Goal: Task Accomplishment & Management: Complete application form

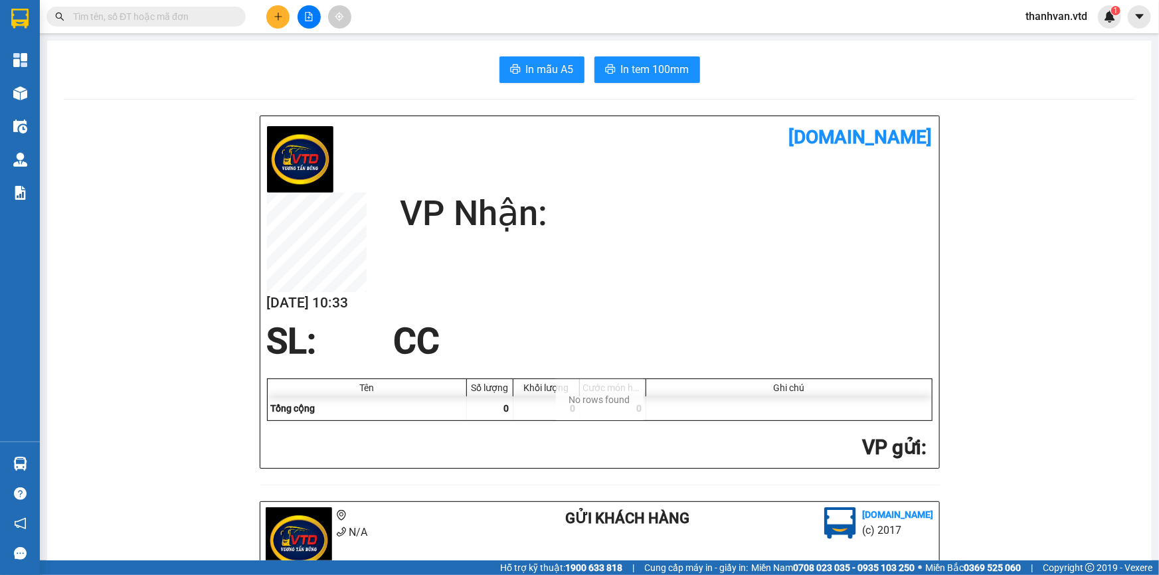
click at [1046, 12] on span "thanhvan.vtd" at bounding box center [1056, 16] width 83 height 17
click at [1057, 46] on span "Đăng xuất" at bounding box center [1063, 41] width 56 height 15
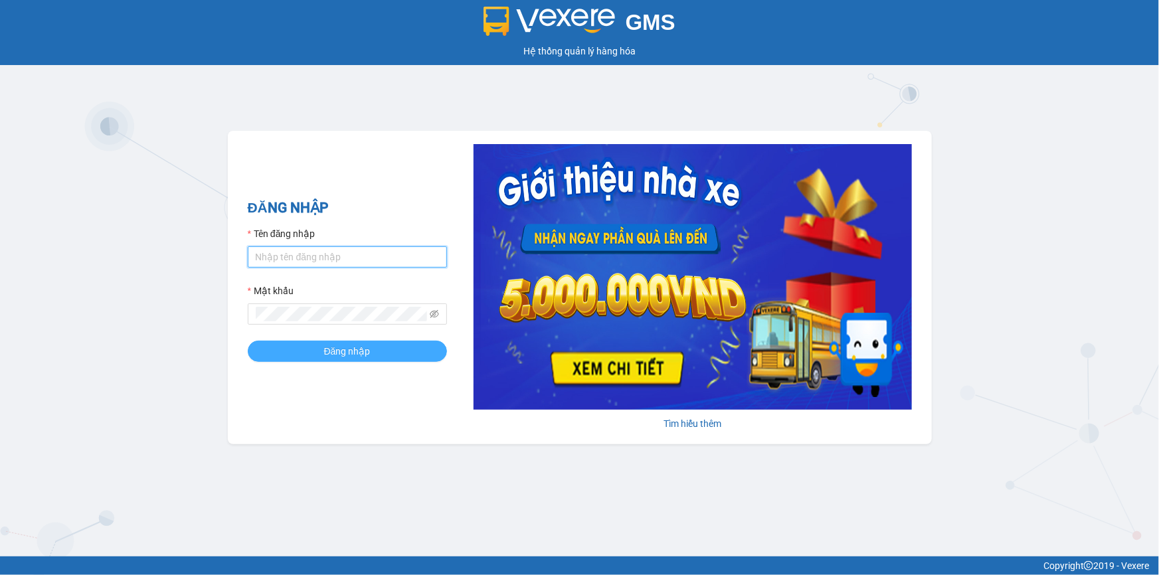
type input "nhaxe.vtd"
click at [310, 349] on button "Đăng nhập" at bounding box center [347, 351] width 199 height 21
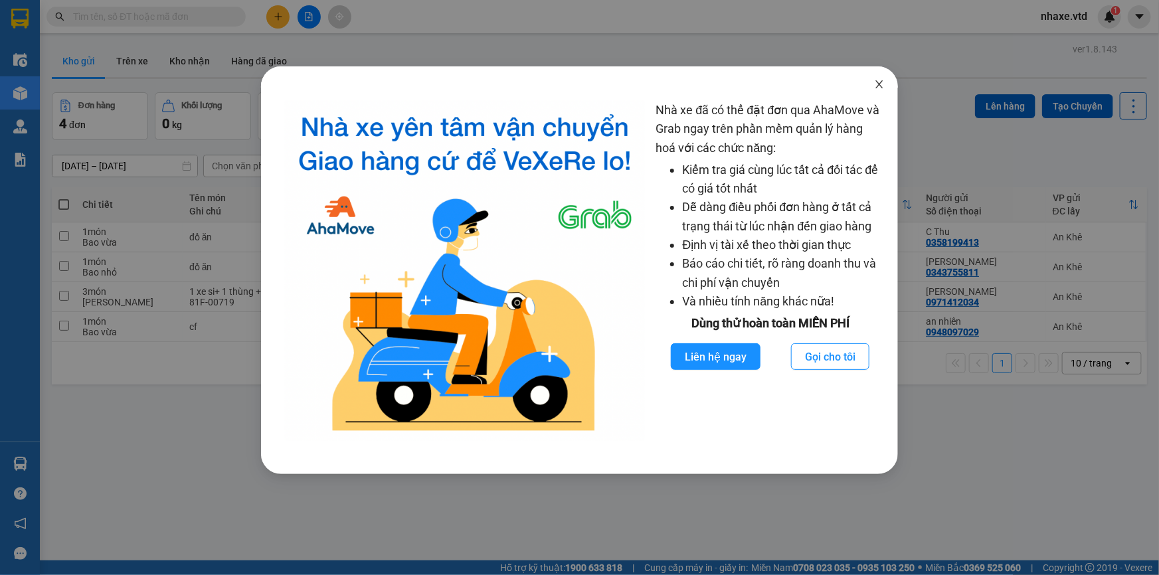
click at [882, 83] on icon "close" at bounding box center [879, 84] width 11 height 11
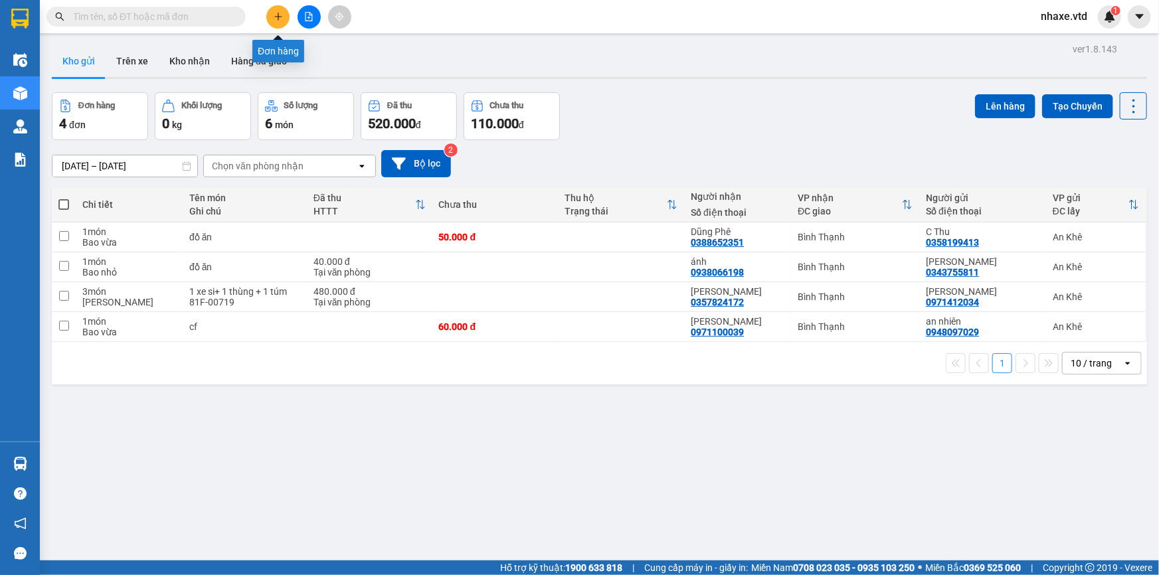
click at [276, 15] on icon "plus" at bounding box center [278, 16] width 9 height 9
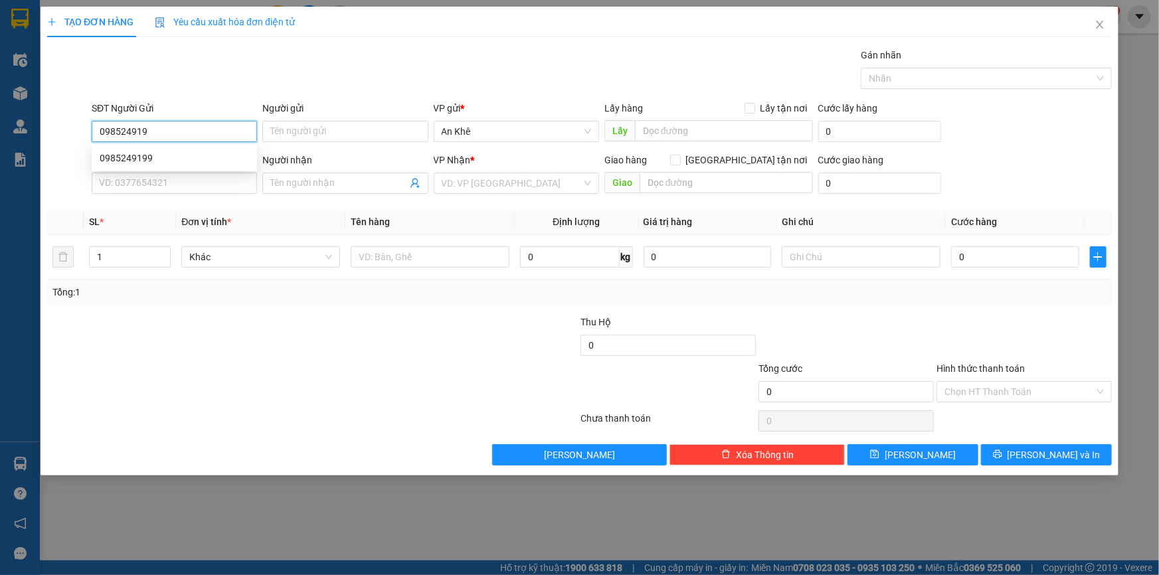
type input "0985249199"
click at [187, 159] on div "0985249199" at bounding box center [174, 158] width 149 height 15
type input "chí công"
click at [240, 254] on span "Bất kỳ" at bounding box center [260, 257] width 143 height 20
type input "0985249199"
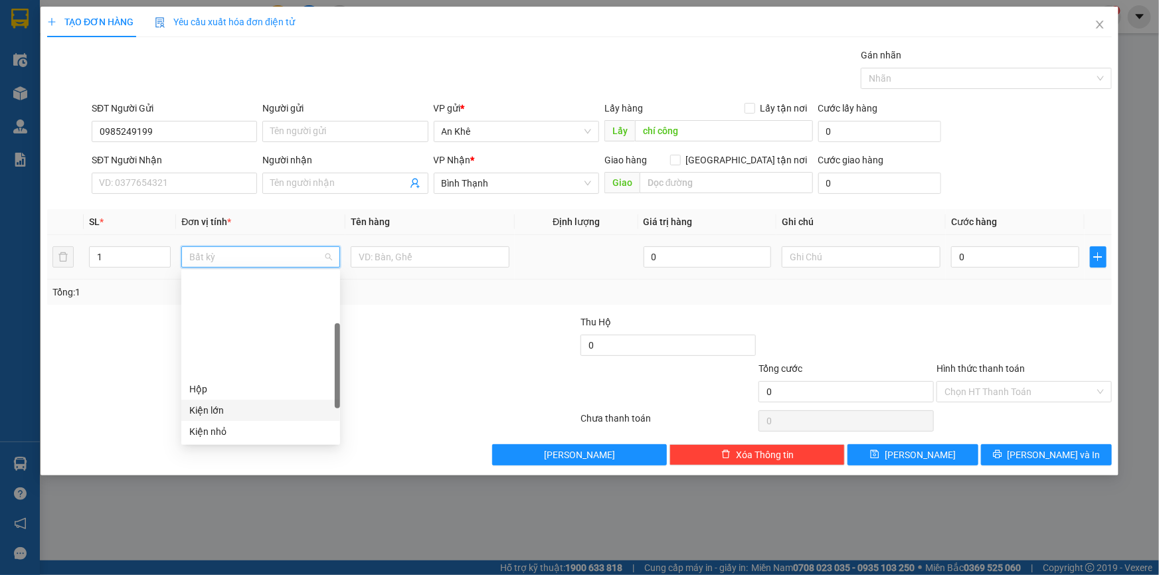
scroll to position [120, 0]
click at [229, 416] on div "Thùng vừa" at bounding box center [260, 417] width 143 height 15
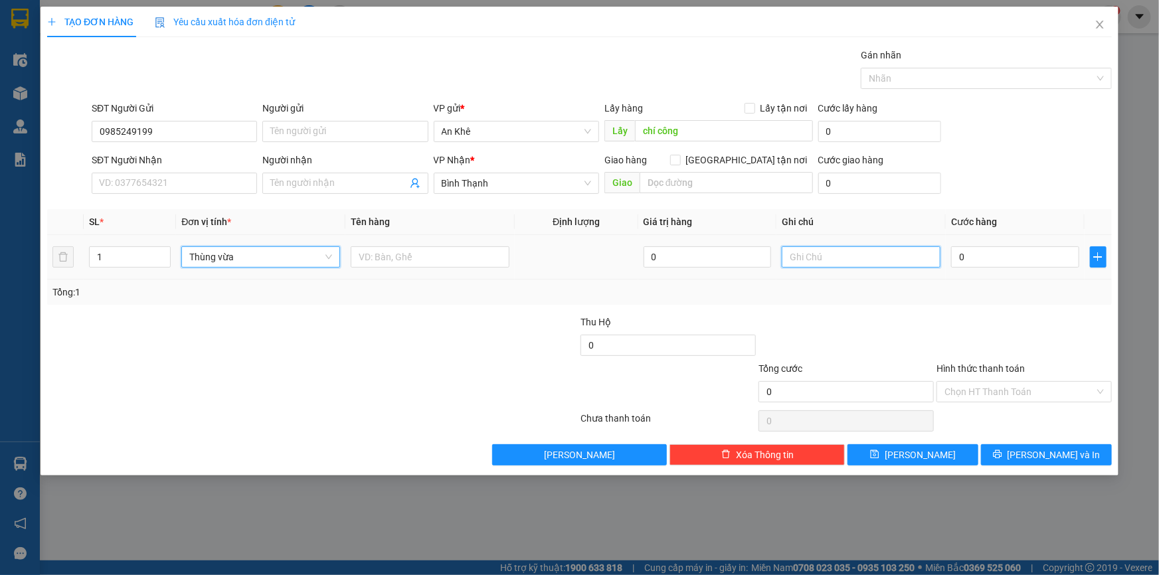
click at [846, 256] on input "text" at bounding box center [860, 256] width 159 height 21
type input "tạm tính"
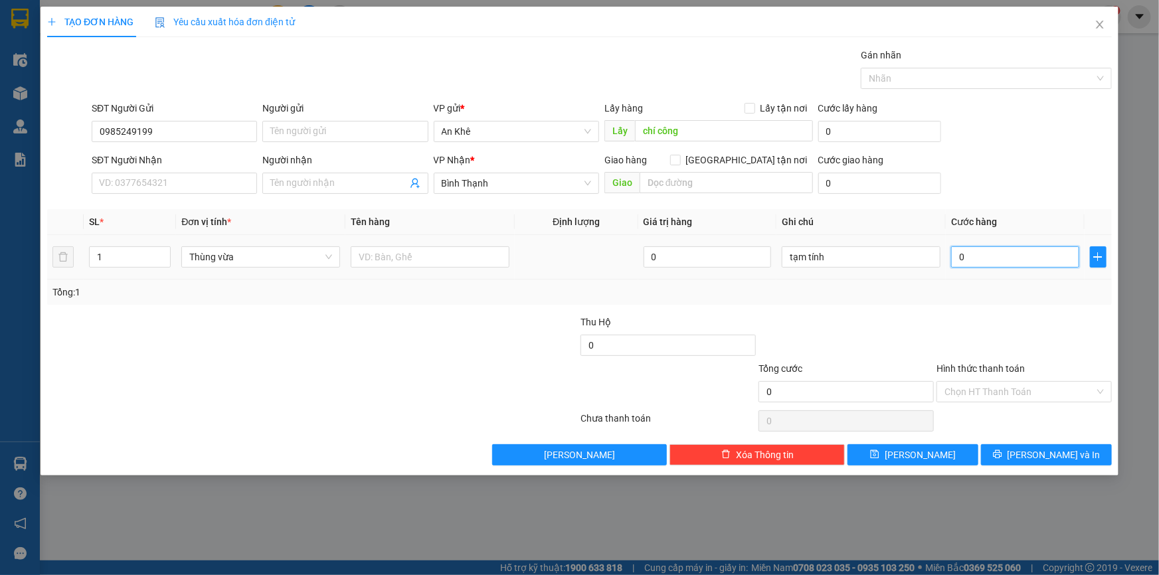
click at [1039, 260] on input "0" at bounding box center [1015, 256] width 128 height 21
type input "8/"
type input "0"
type input "8"
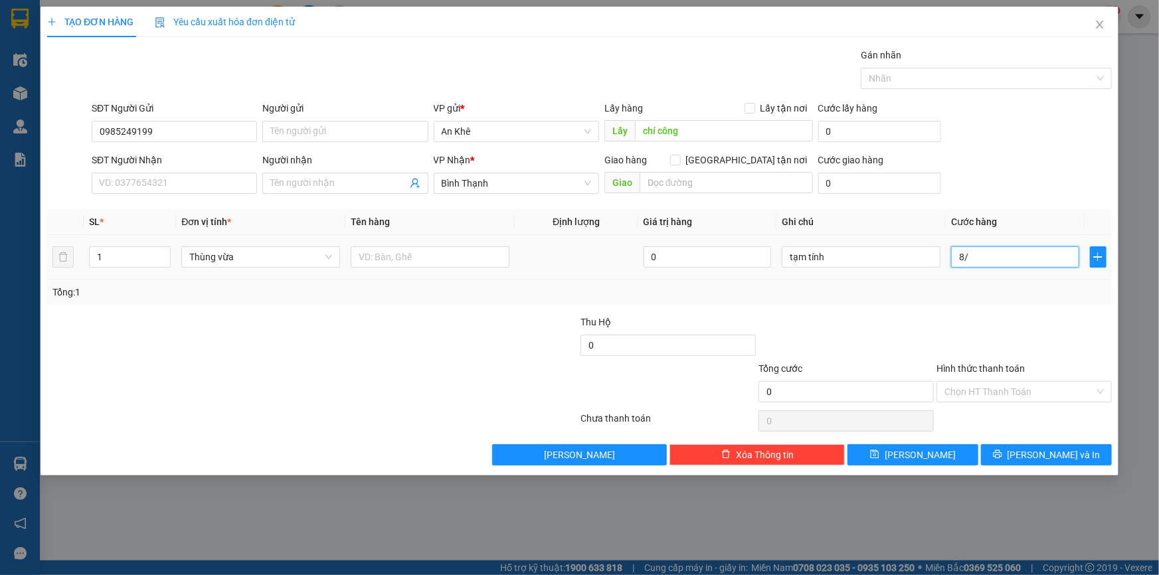
type input "8"
type input "80"
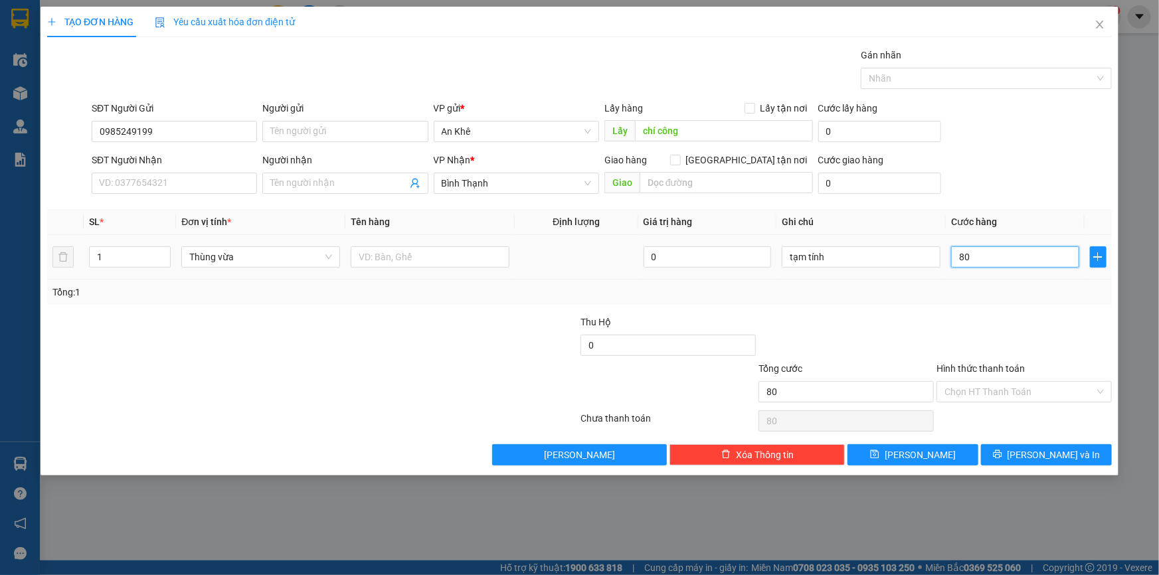
type input "800"
type input "8.000"
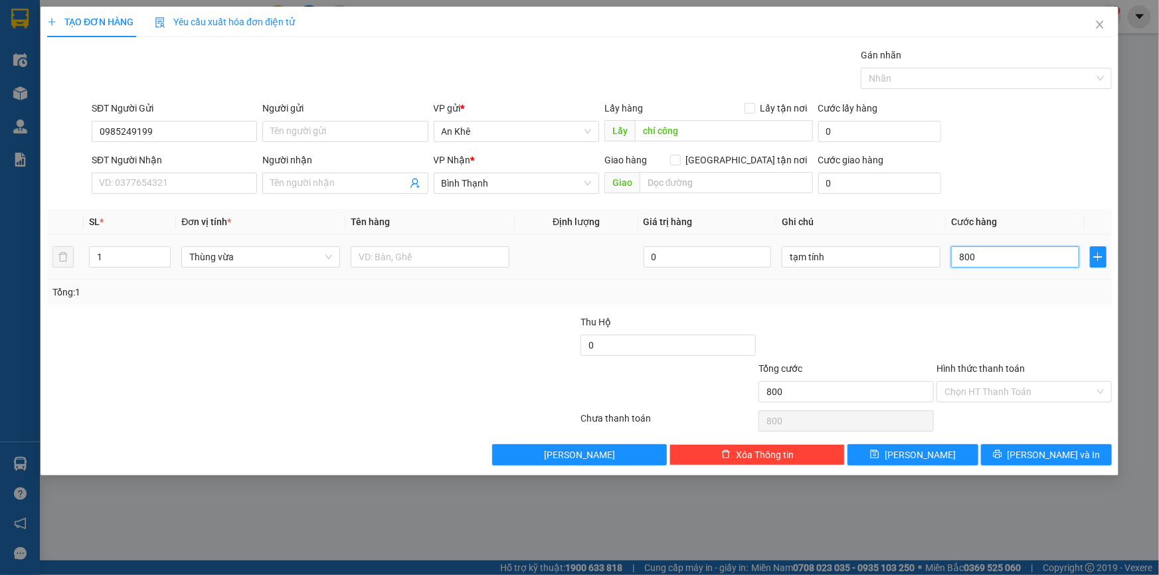
type input "8.000"
type input "80.000"
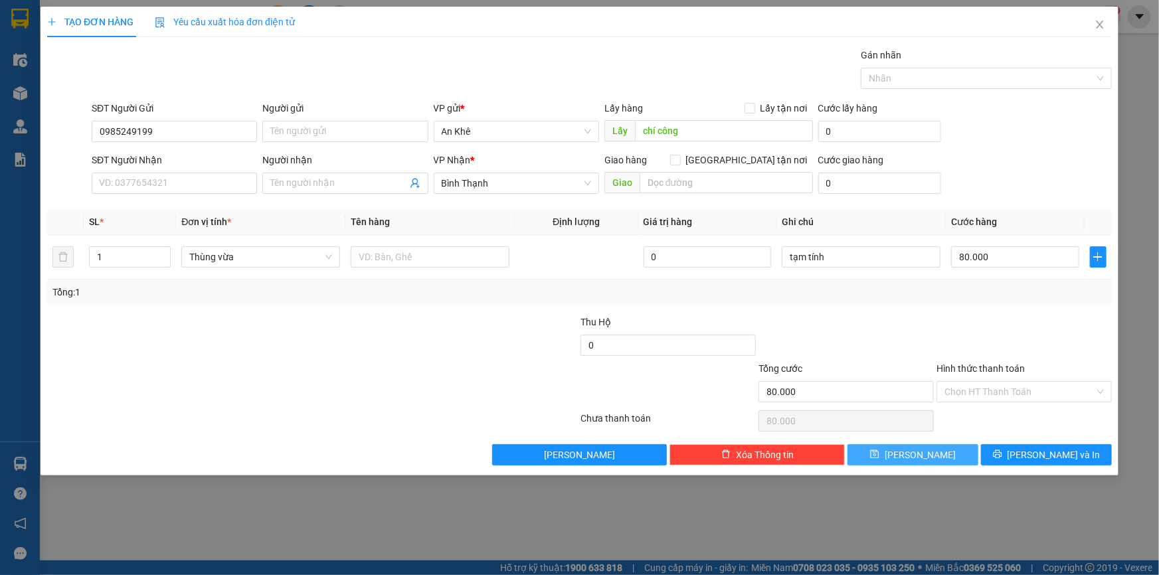
click at [879, 456] on icon "save" at bounding box center [874, 453] width 9 height 9
type input "0"
click at [1097, 22] on icon "close" at bounding box center [1099, 25] width 7 height 8
